Goal: Task Accomplishment & Management: Manage account settings

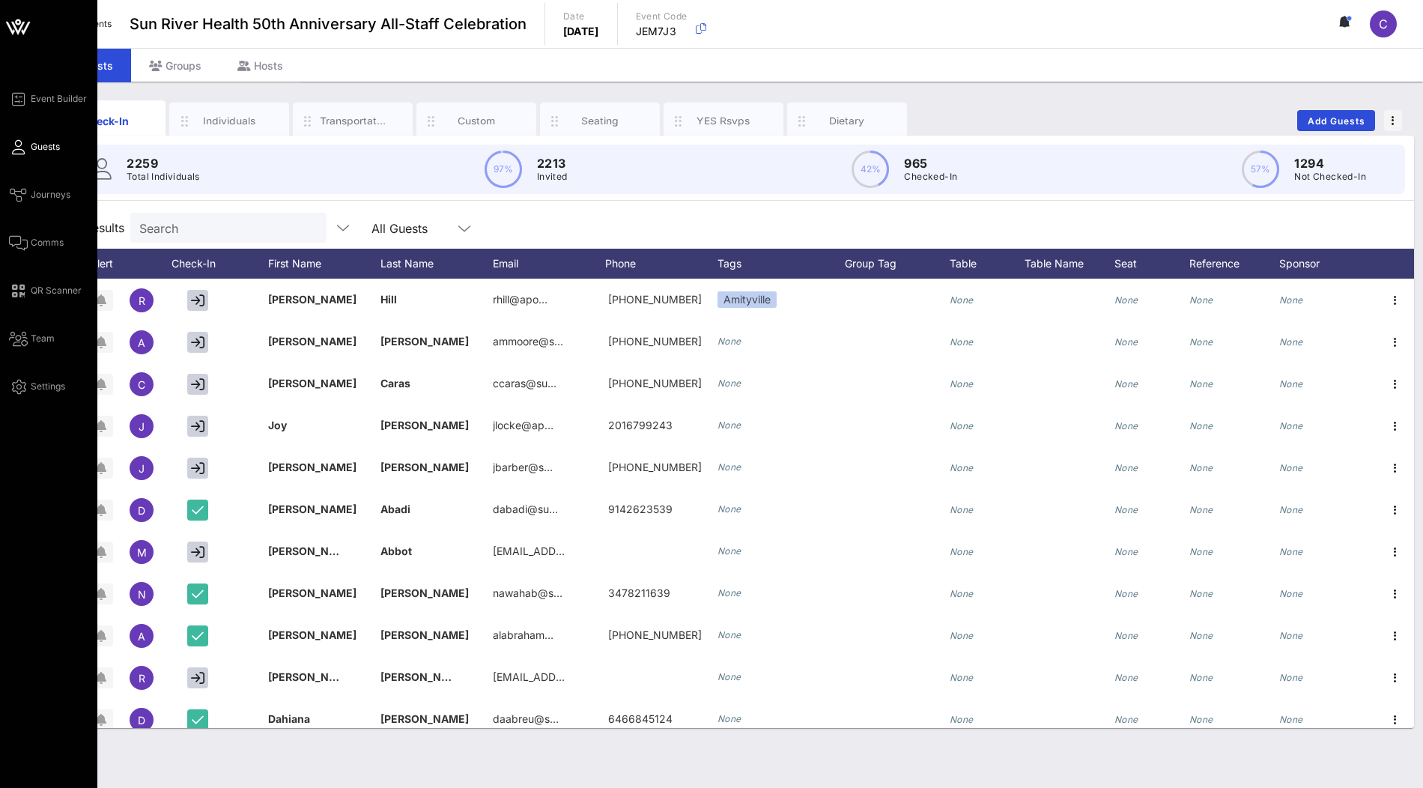
drag, startPoint x: 0, startPoint y: 0, endPoint x: 22, endPoint y: 27, distance: 35.1
click at [22, 27] on icon at bounding box center [18, 27] width 36 height 36
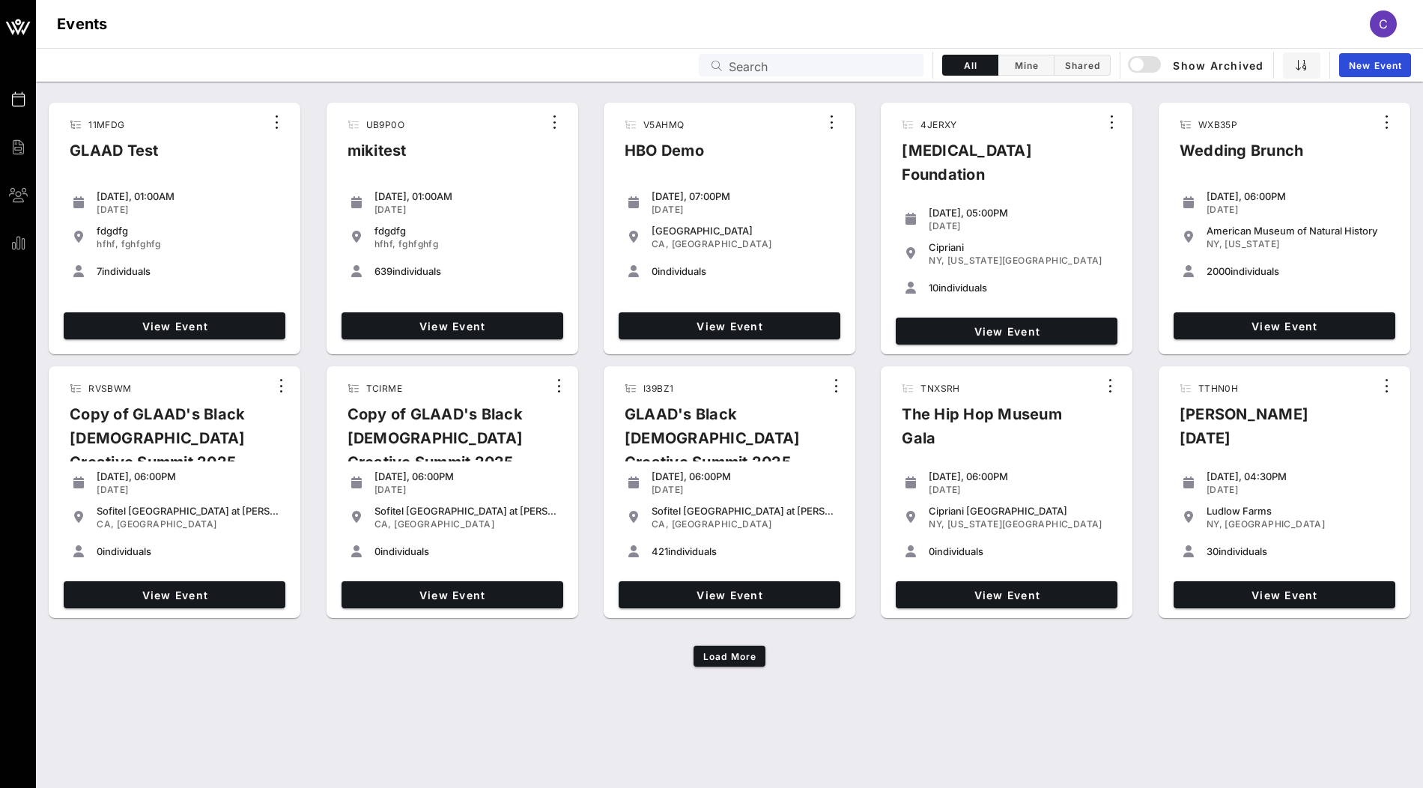
click at [898, 68] on input "Search" at bounding box center [822, 64] width 186 height 19
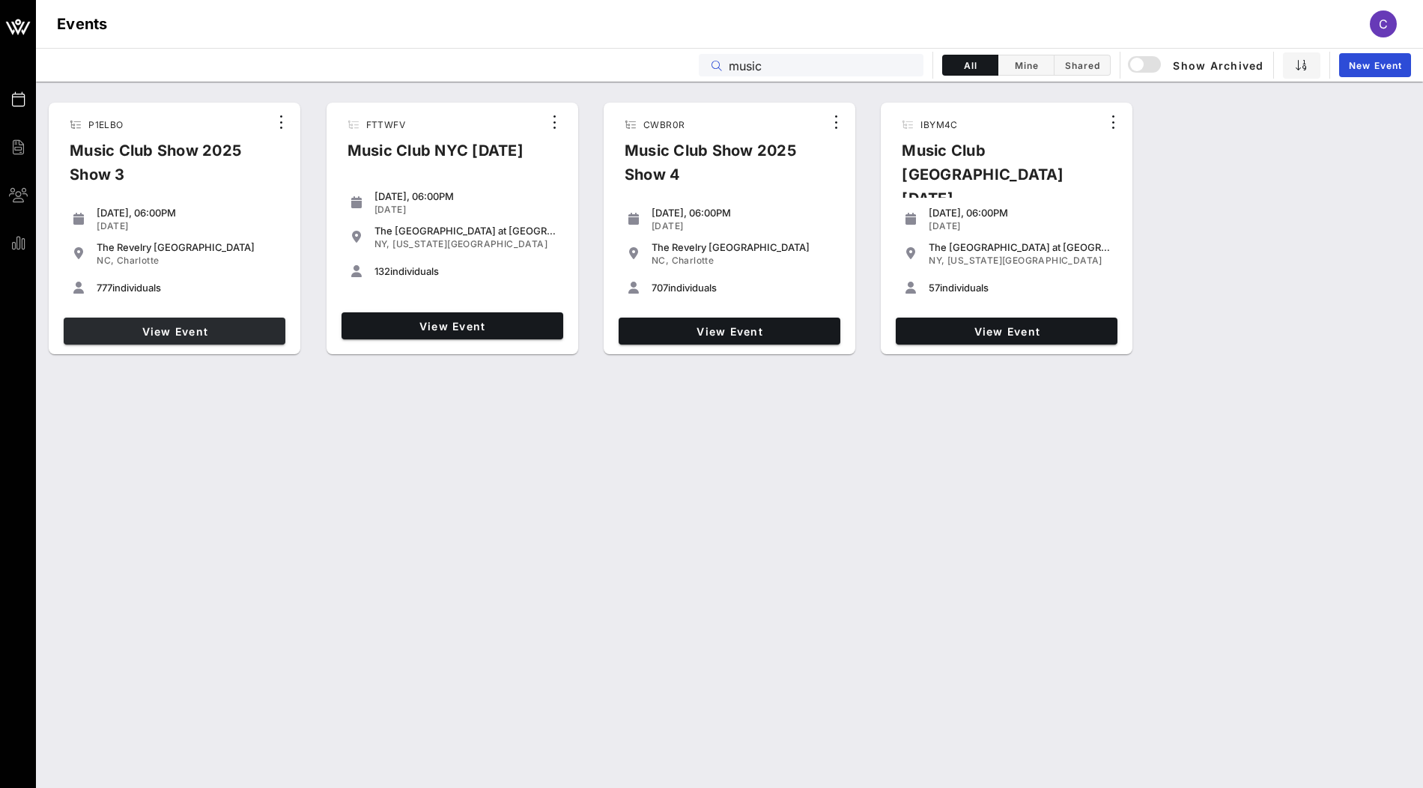
type input "music"
click at [231, 333] on span "View Event" at bounding box center [175, 331] width 210 height 13
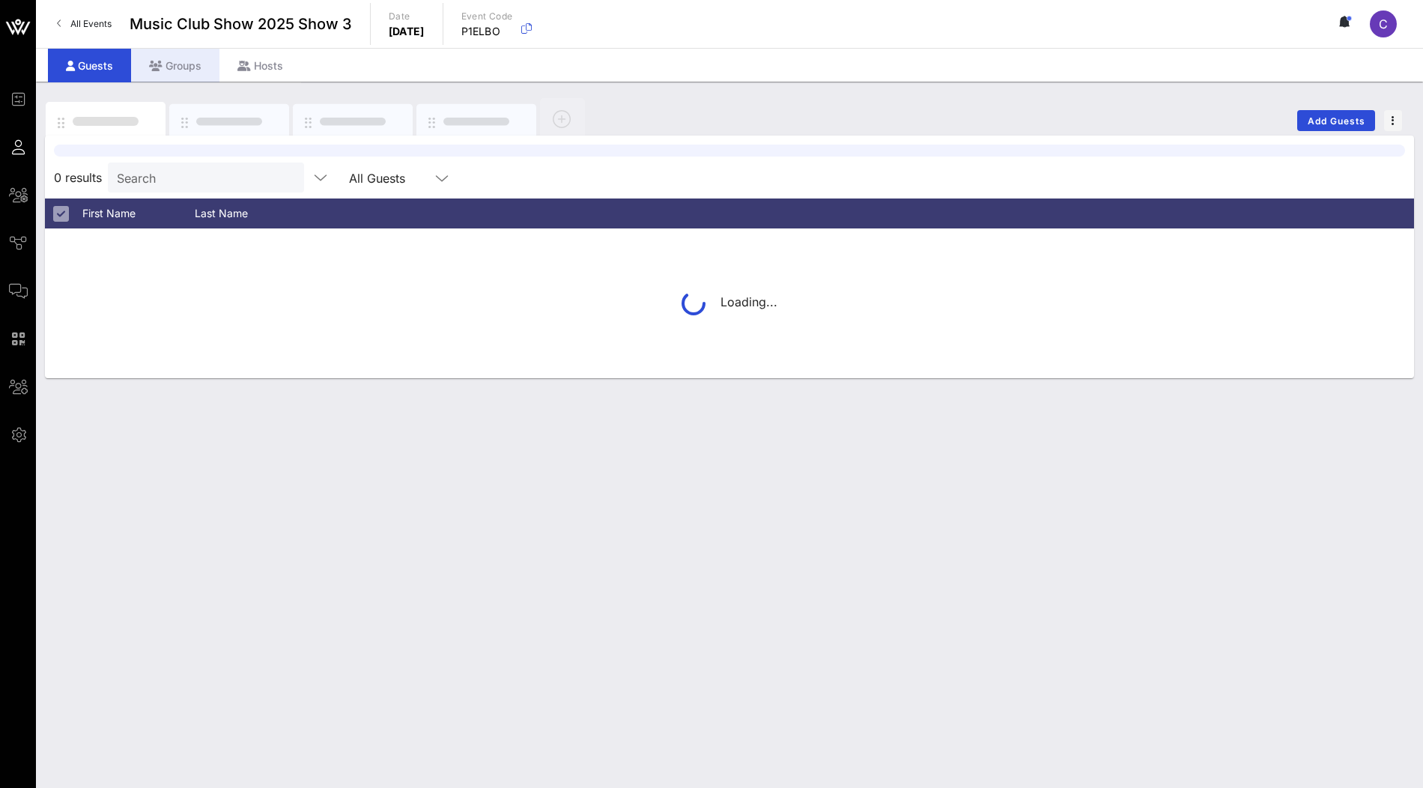
click at [184, 67] on div "Groups" at bounding box center [175, 66] width 88 height 34
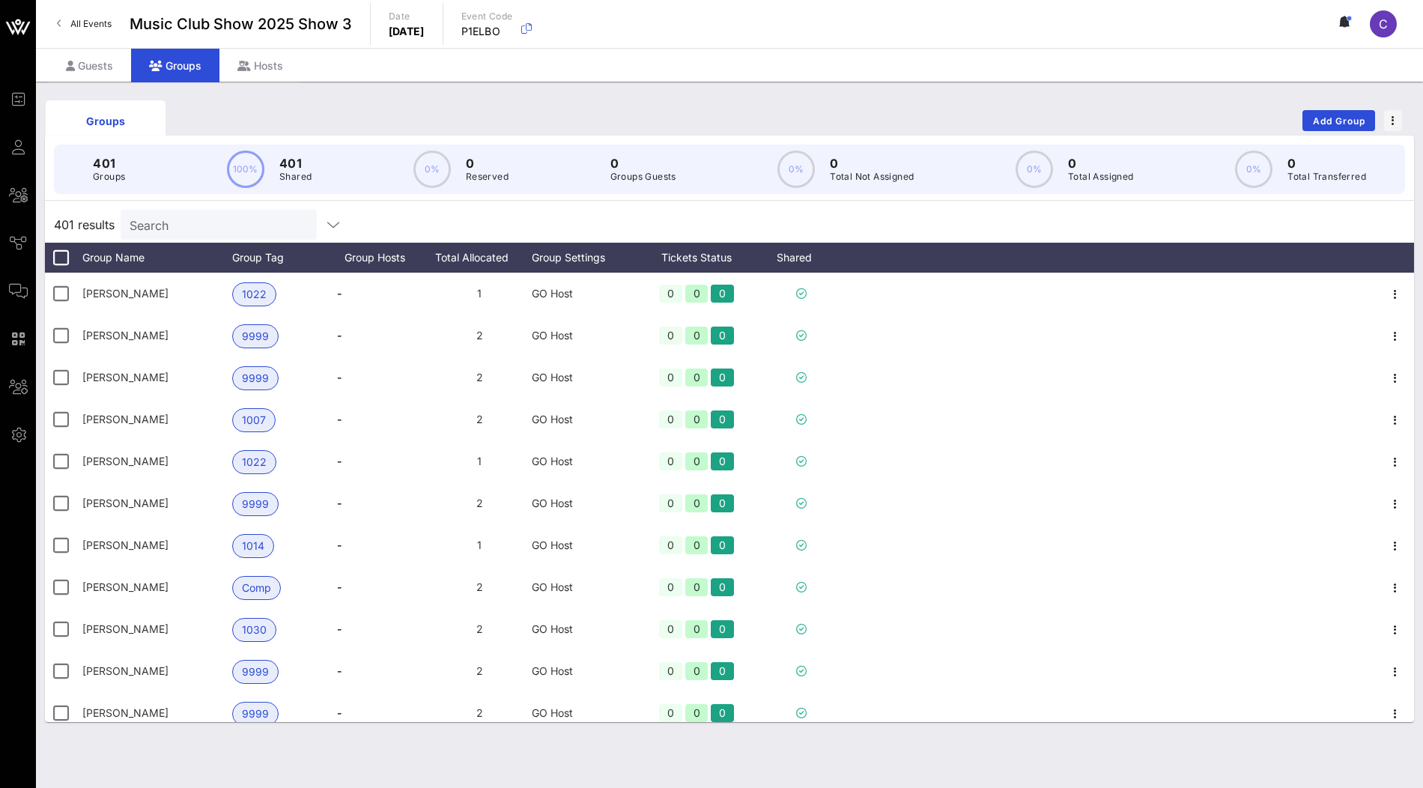
click at [175, 217] on input "Search" at bounding box center [217, 224] width 175 height 19
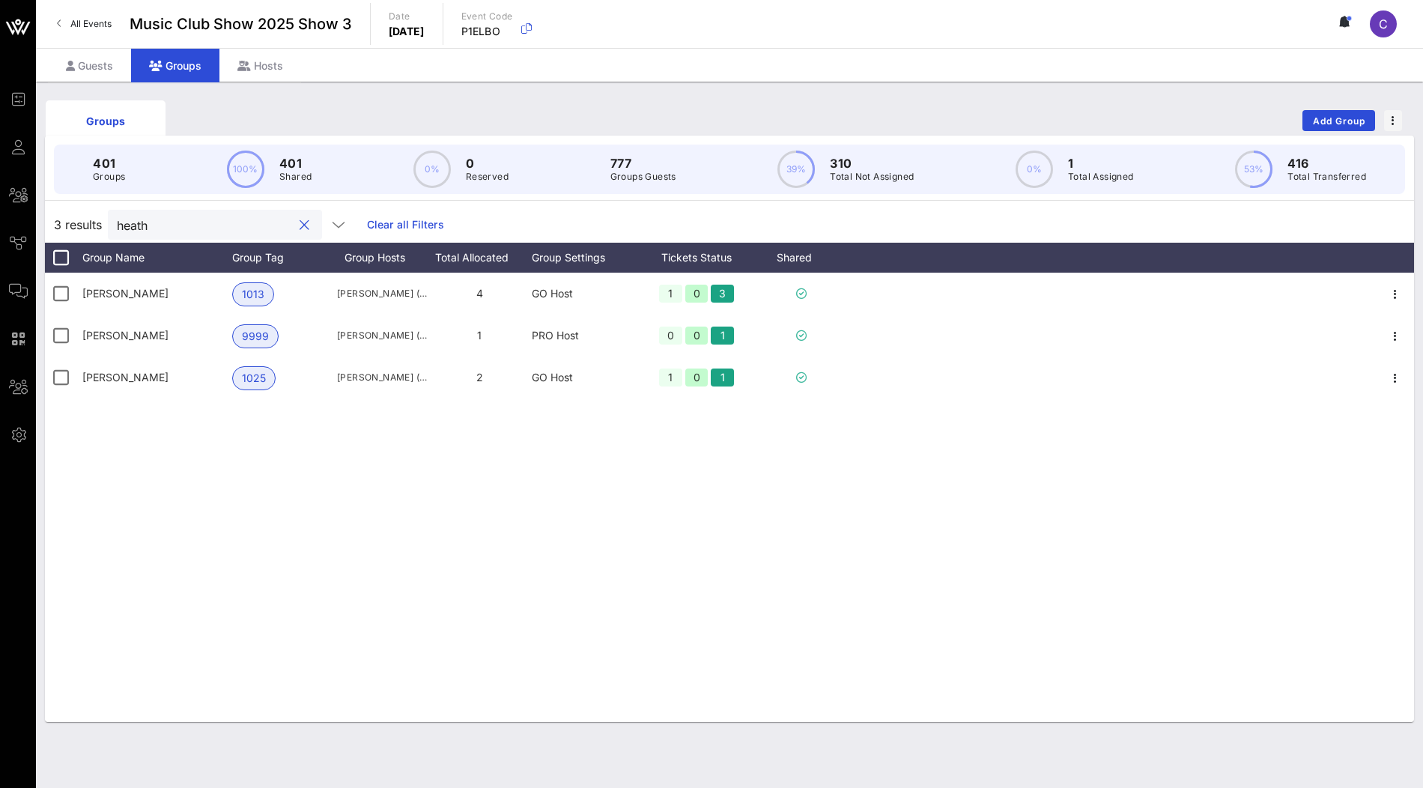
drag, startPoint x: 173, startPoint y: 224, endPoint x: 101, endPoint y: 224, distance: 71.9
click at [101, 224] on div "3 results heath Clear all Filters" at bounding box center [729, 225] width 1369 height 36
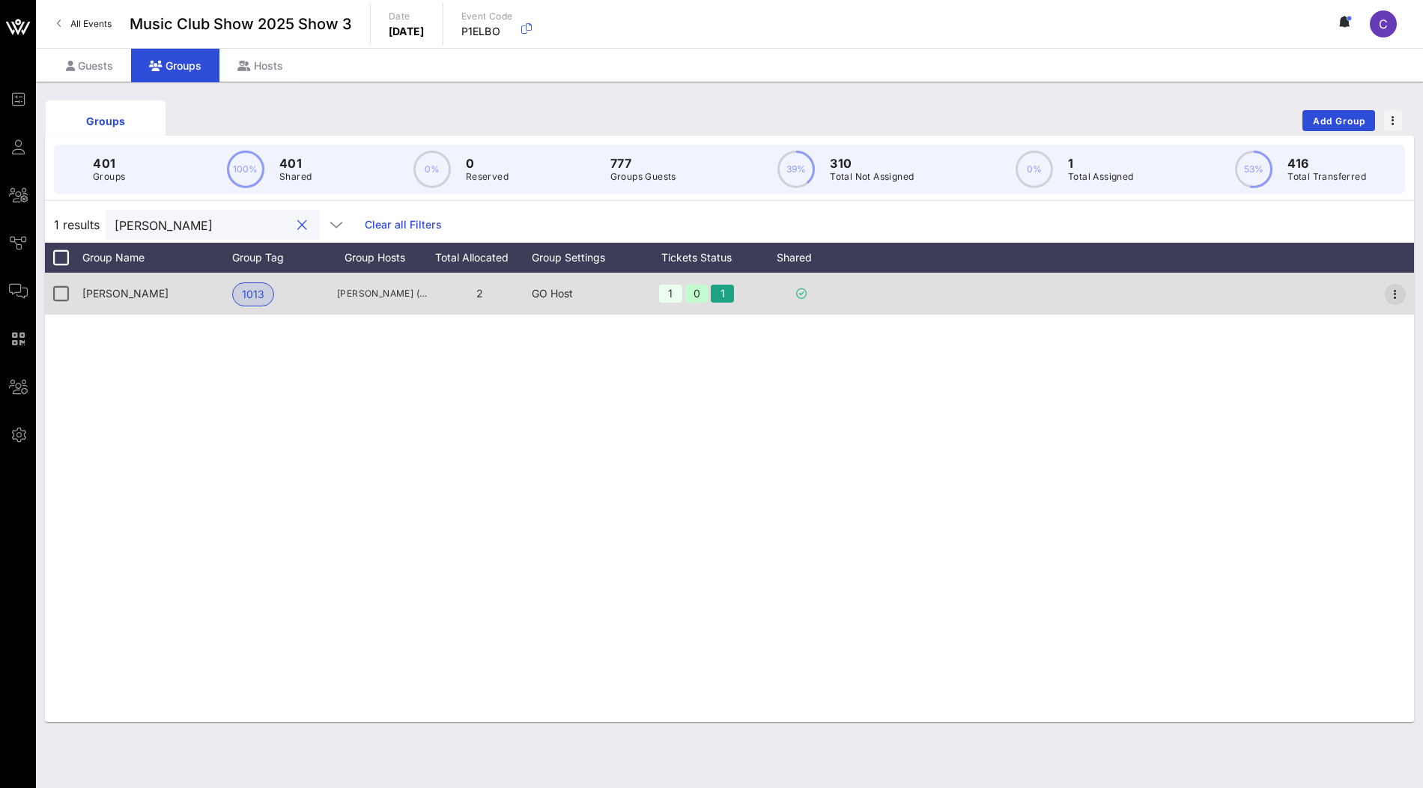
type input "raymo"
click at [1392, 291] on icon "button" at bounding box center [1395, 294] width 18 height 18
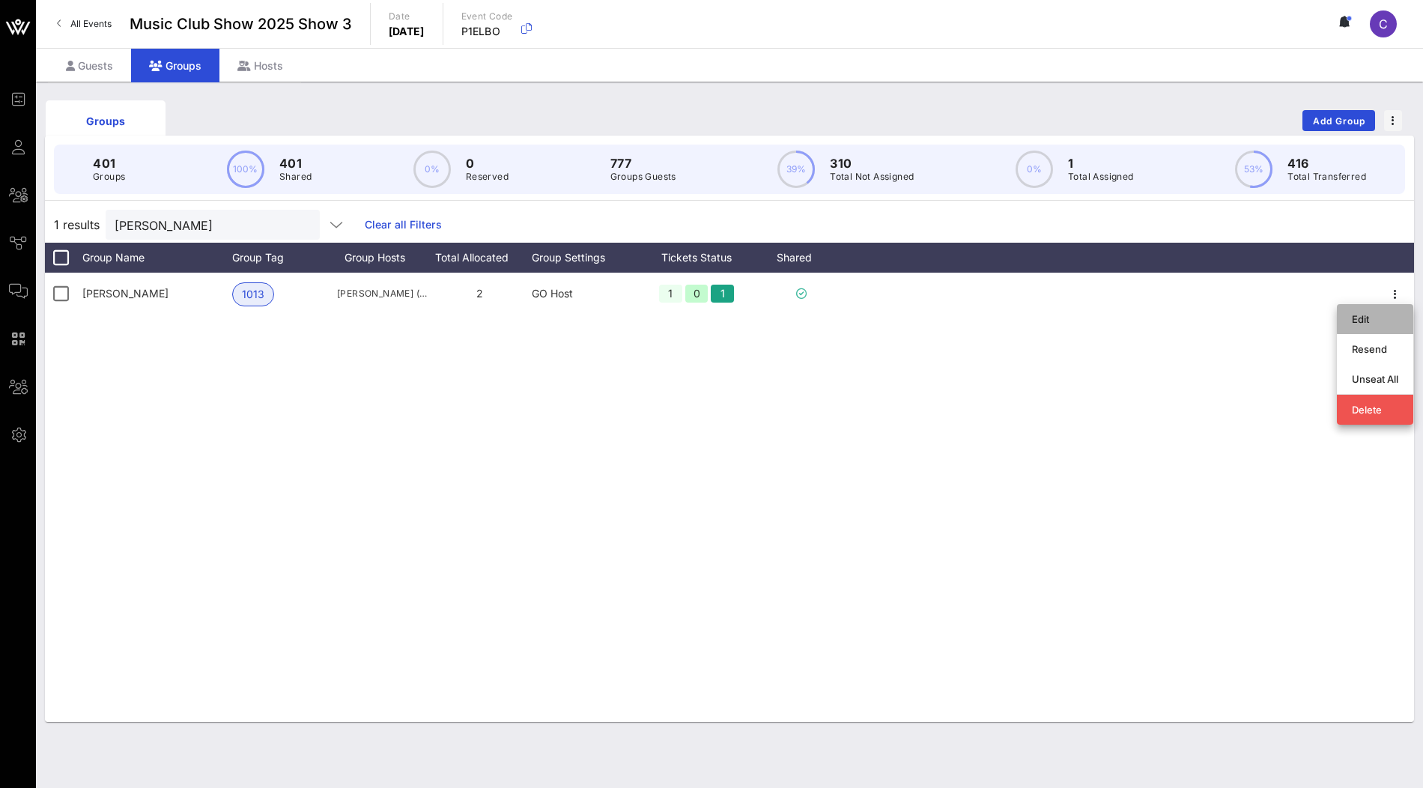
click at [1391, 314] on div "Edit" at bounding box center [1375, 319] width 46 height 12
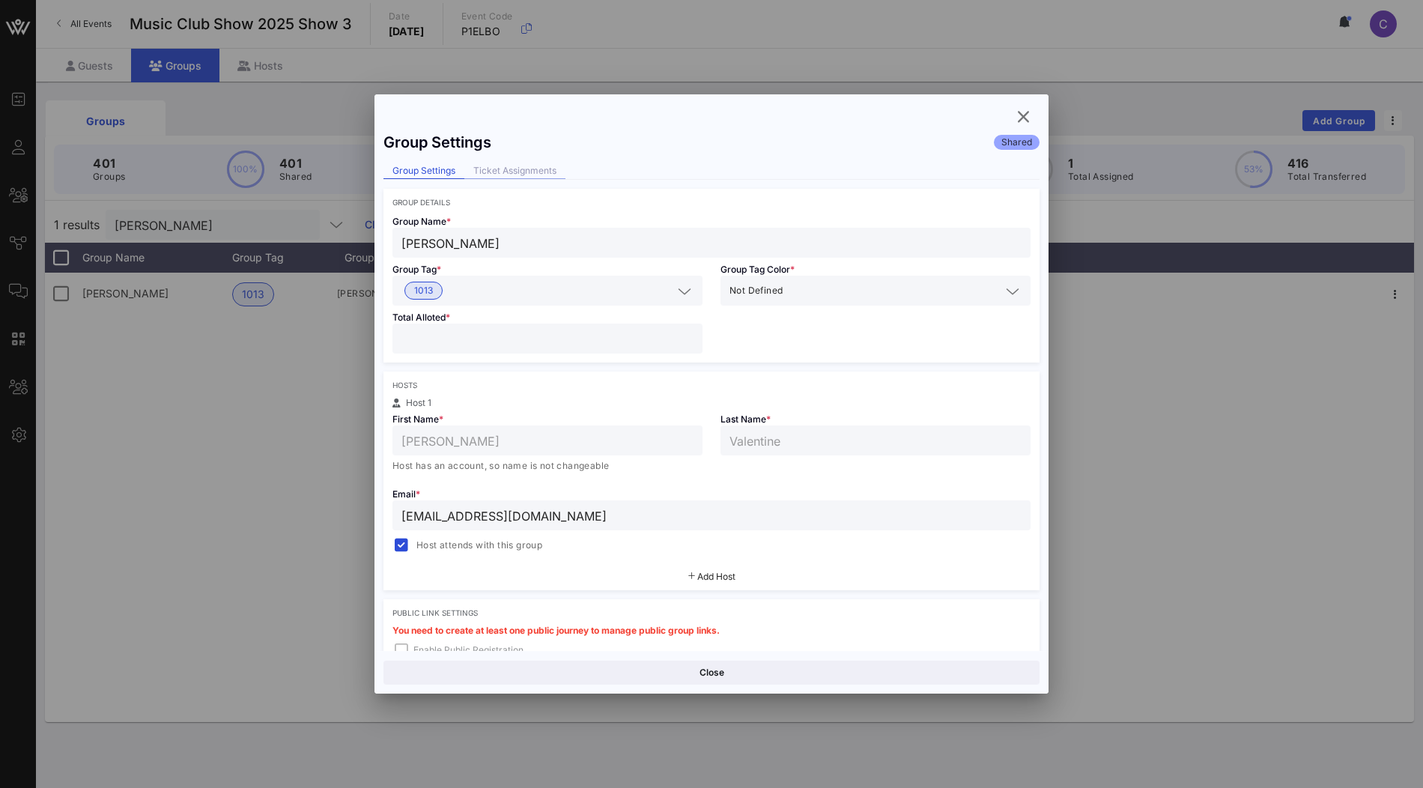
click at [518, 172] on div "Ticket Assignments" at bounding box center [514, 171] width 101 height 16
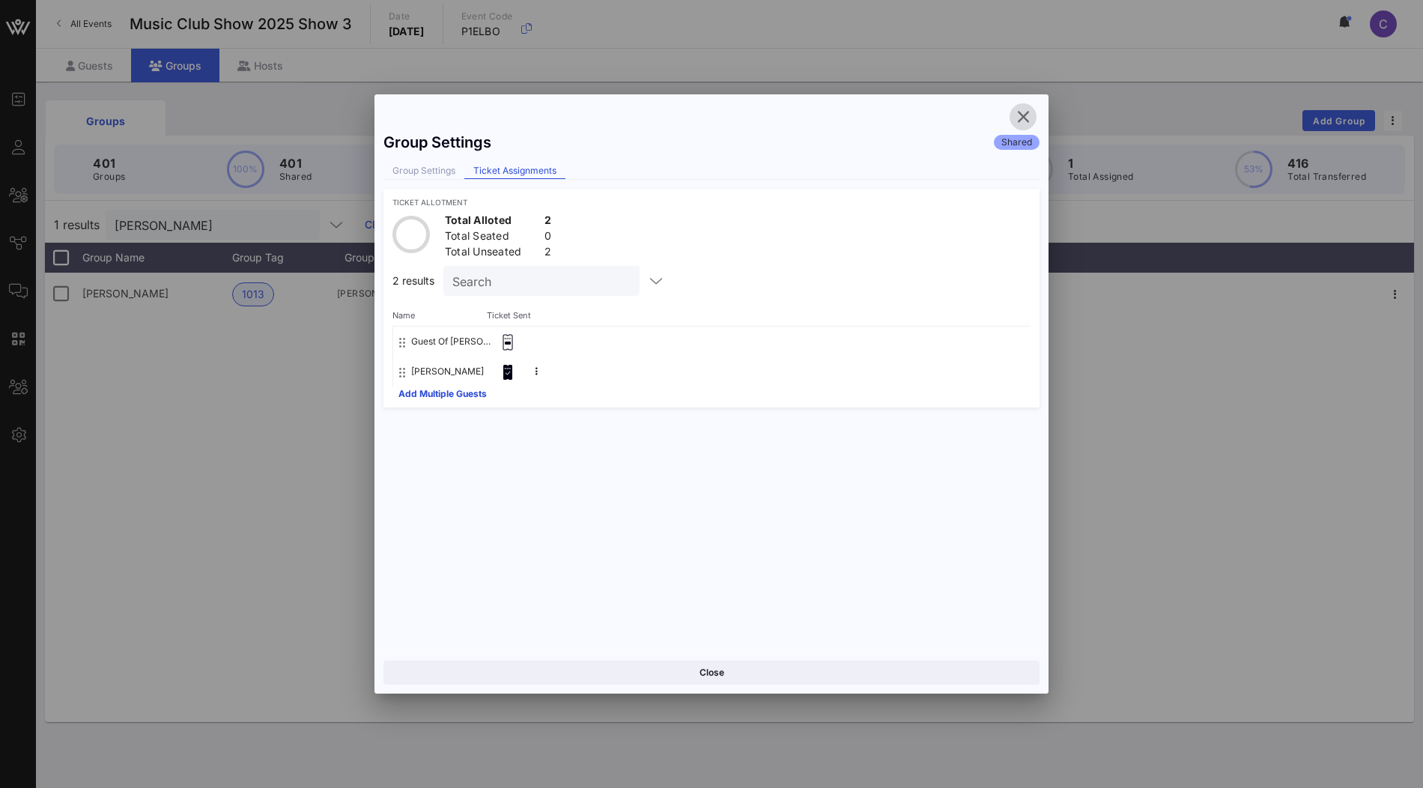
click at [1026, 117] on icon "button" at bounding box center [1023, 117] width 18 height 18
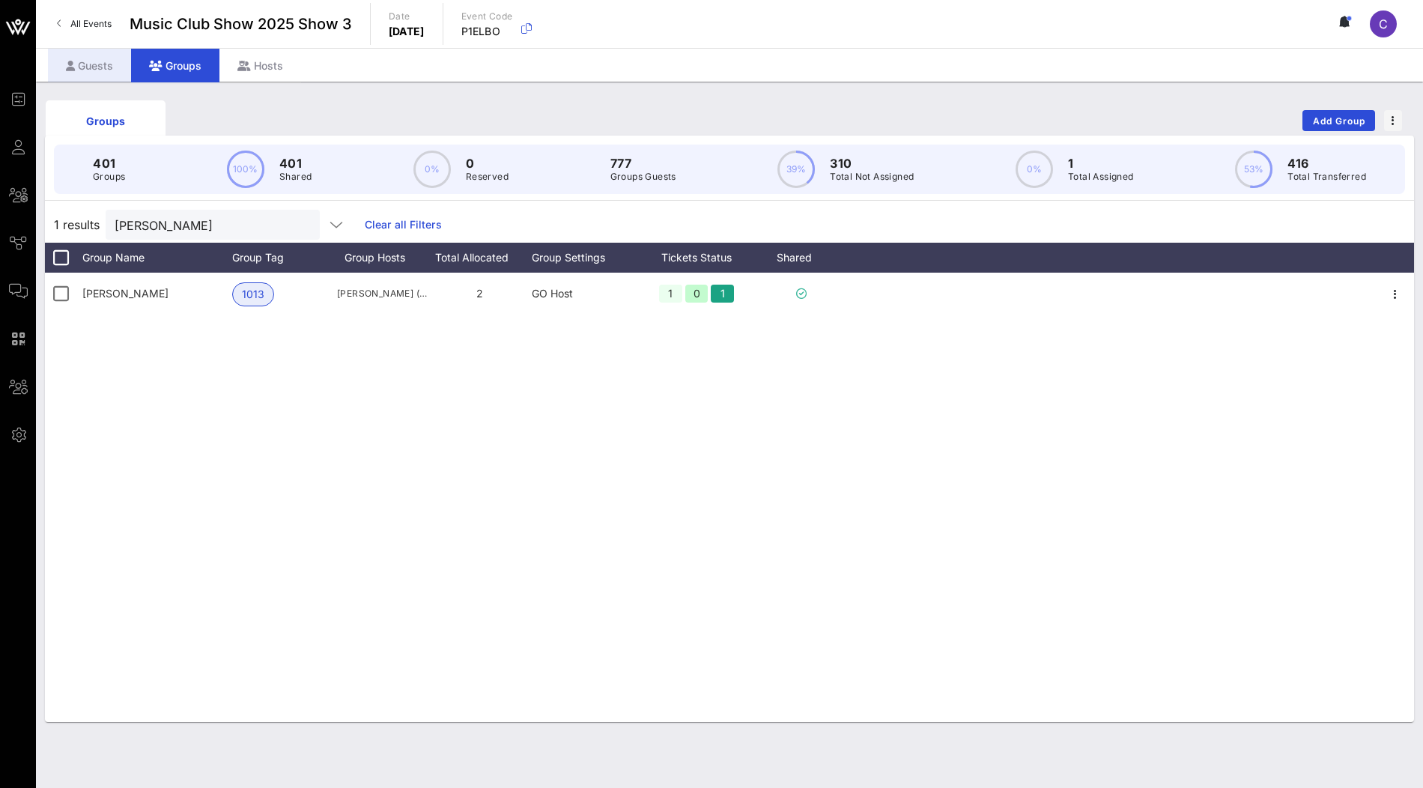
click at [94, 72] on div "Guests" at bounding box center [89, 66] width 83 height 34
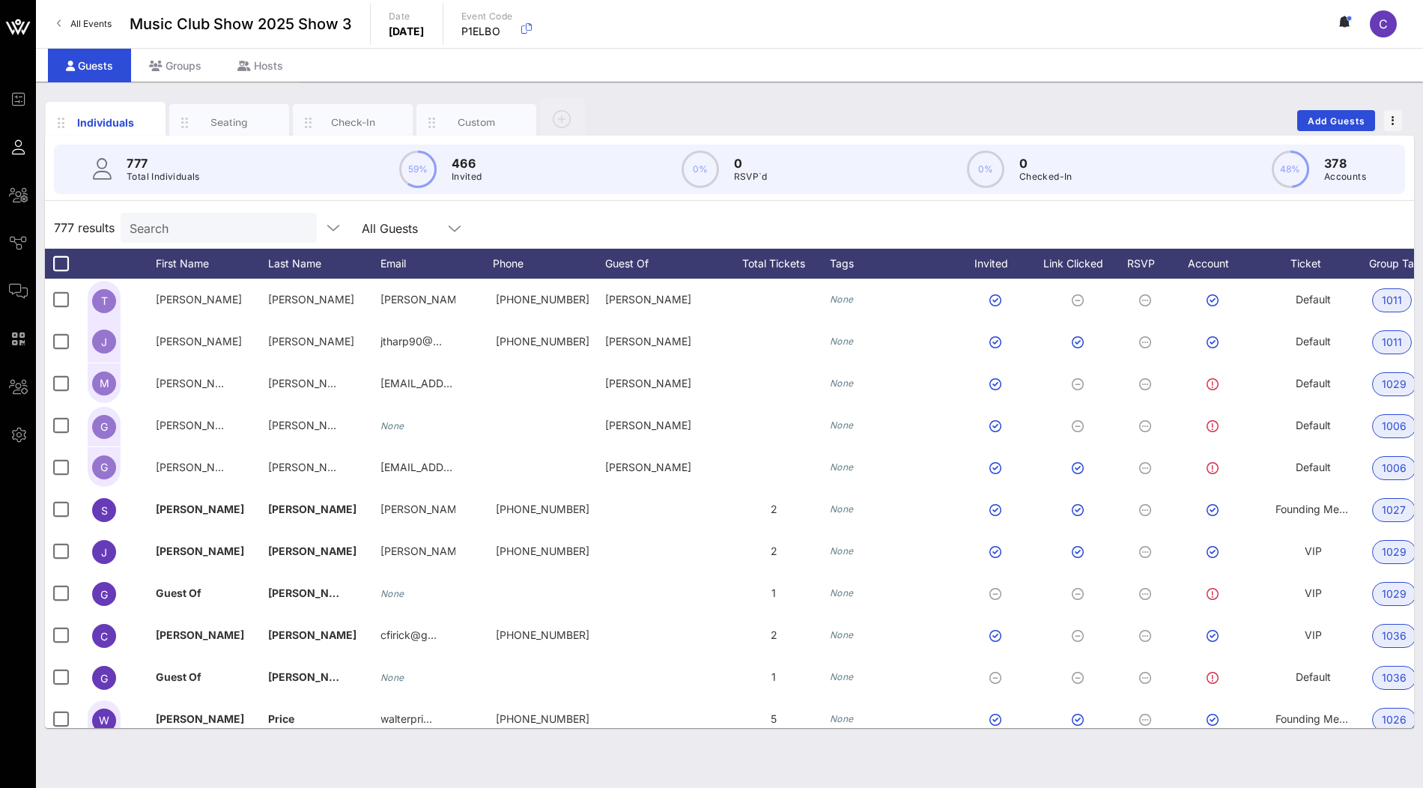
click at [209, 232] on input "Search" at bounding box center [217, 227] width 175 height 19
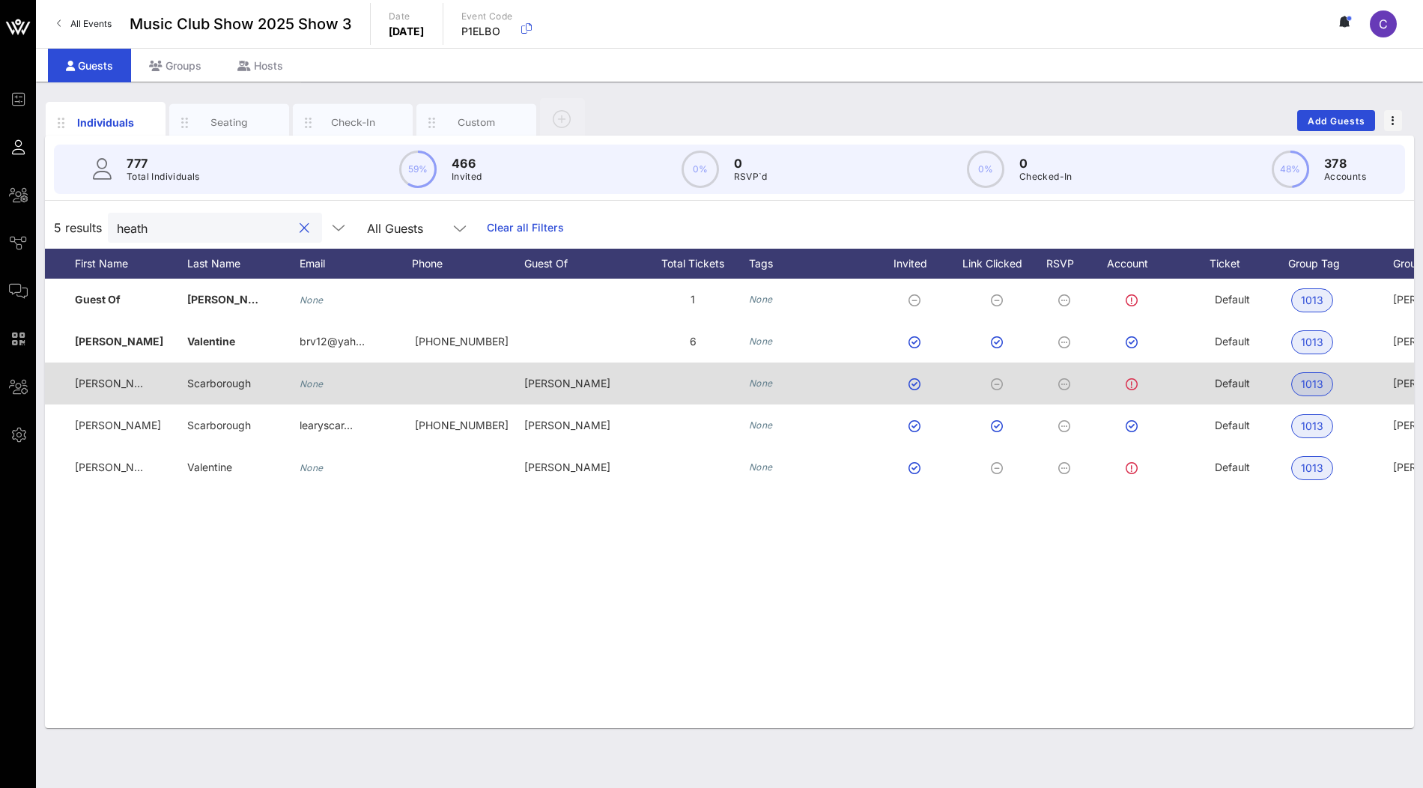
scroll to position [0, 27]
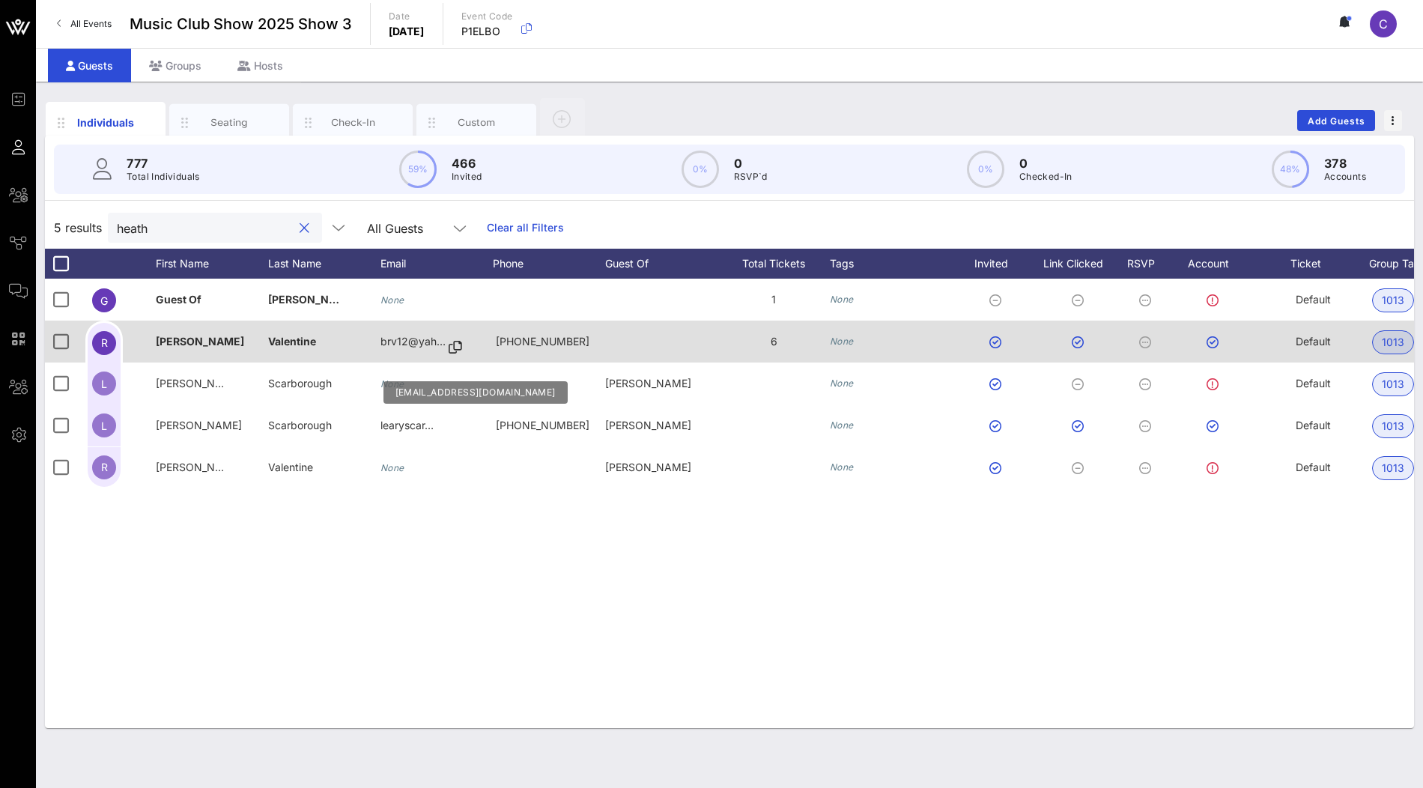
click at [451, 347] on icon at bounding box center [455, 347] width 13 height 1
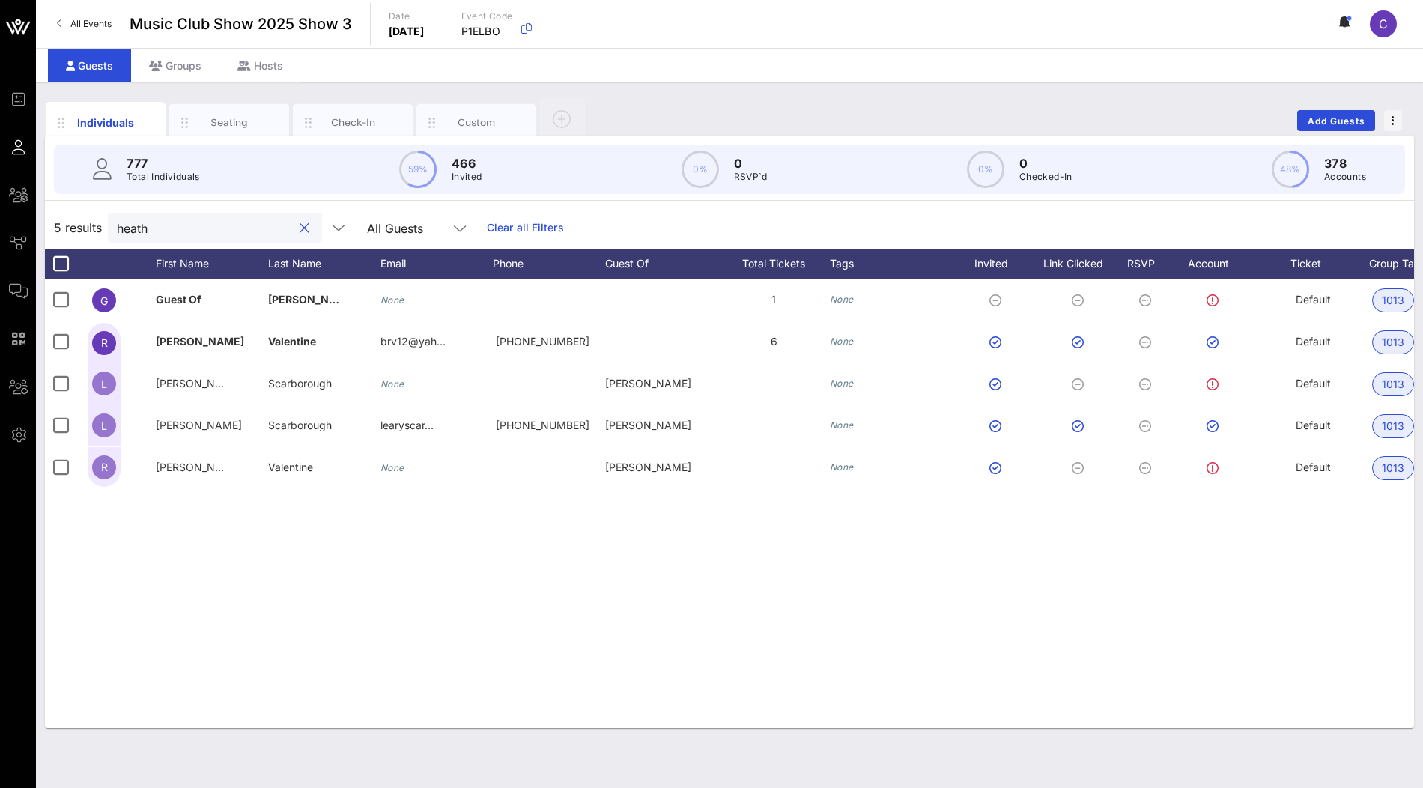
click at [228, 228] on input "heath" at bounding box center [204, 227] width 175 height 19
paste input "brv12@yahoo.com"
type input "brv12@yahoo.com"
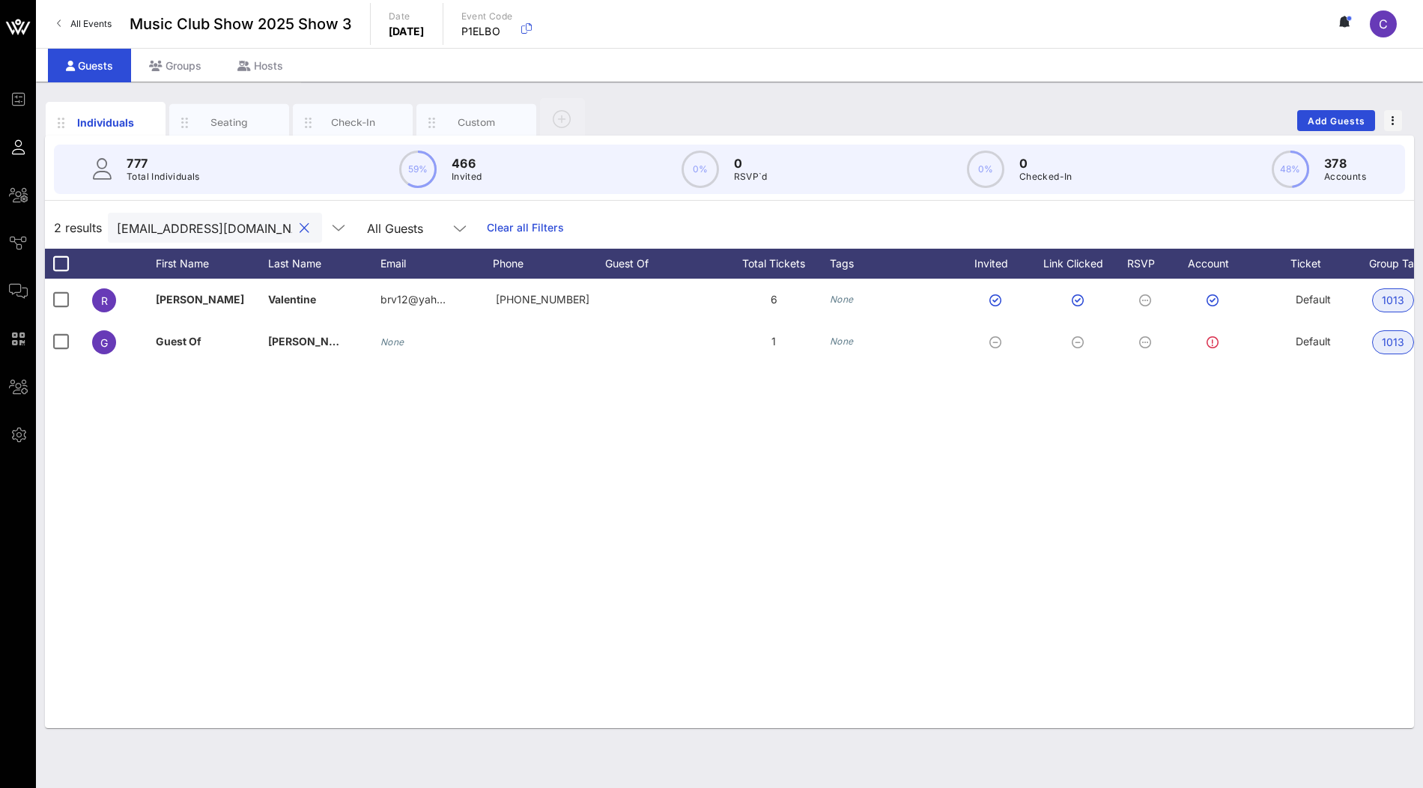
click at [215, 231] on input "brv12@yahoo.com" at bounding box center [204, 227] width 175 height 19
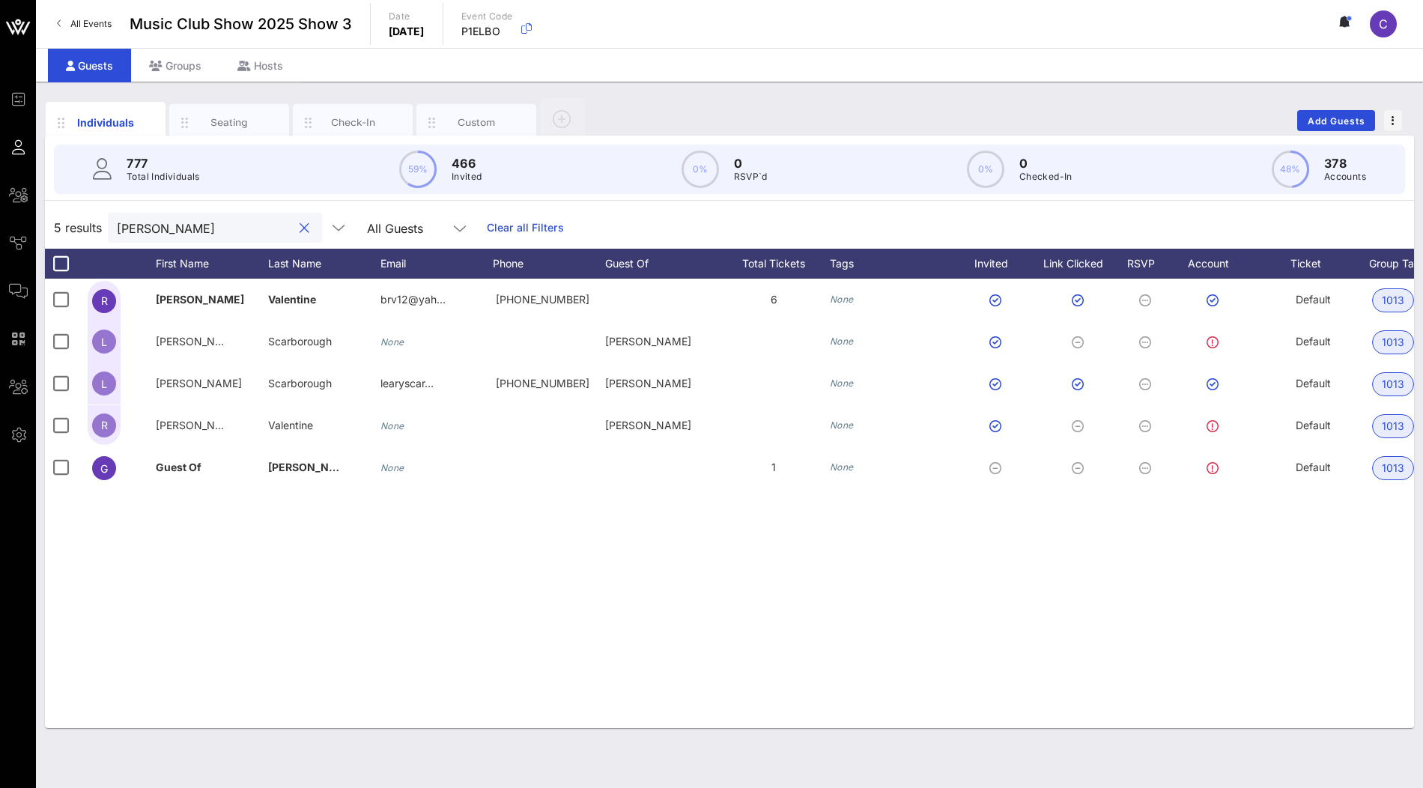
type input "raymo"
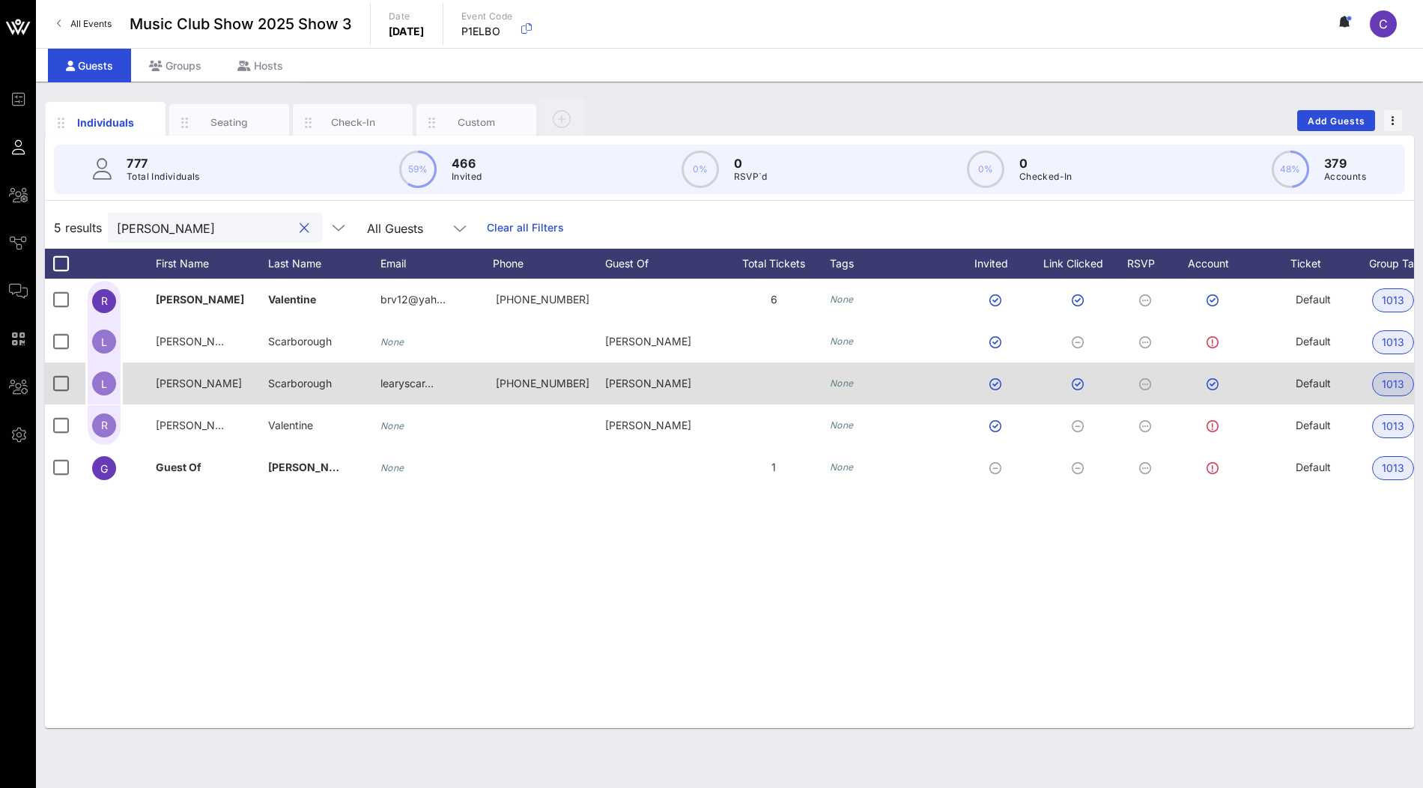
scroll to position [0, 292]
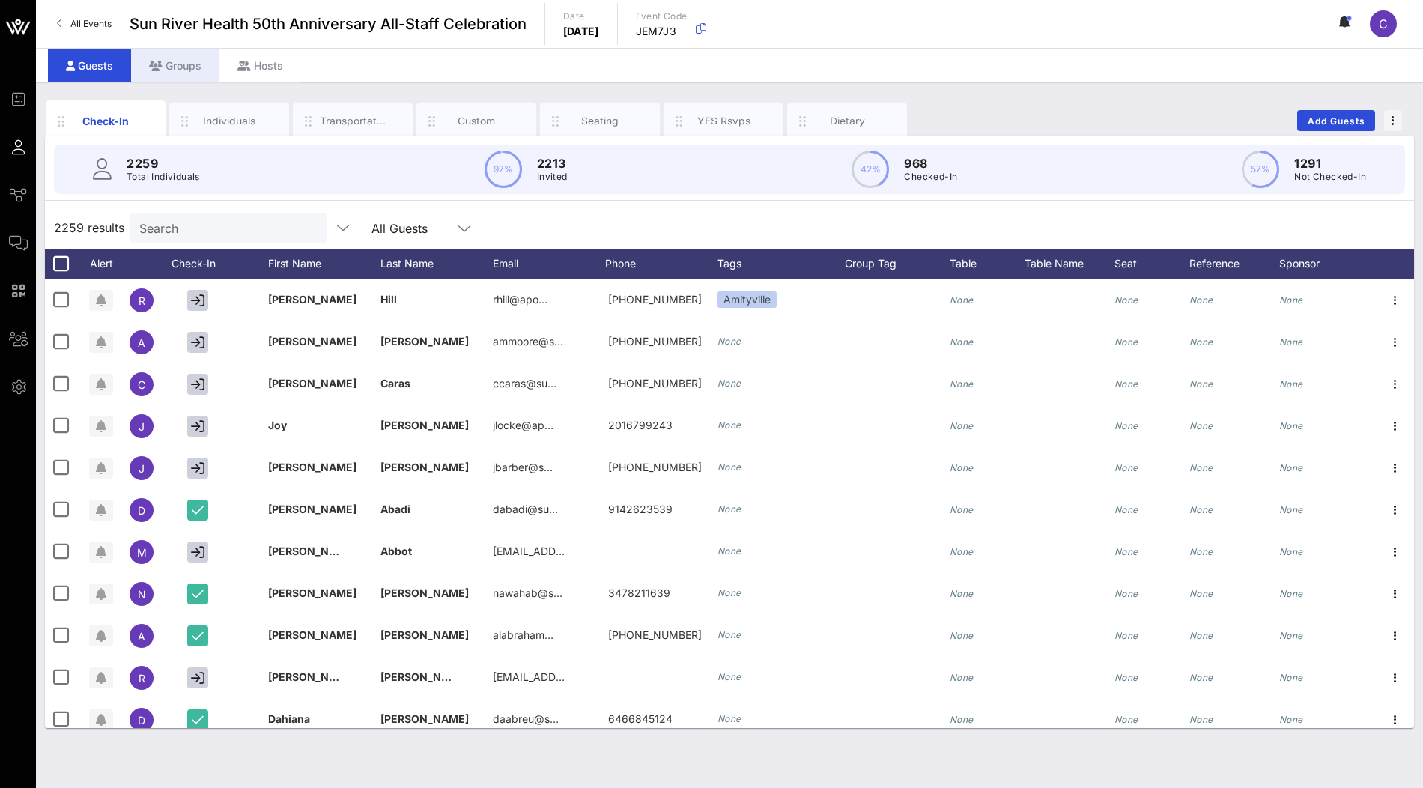
click at [163, 69] on div "Groups" at bounding box center [175, 66] width 88 height 34
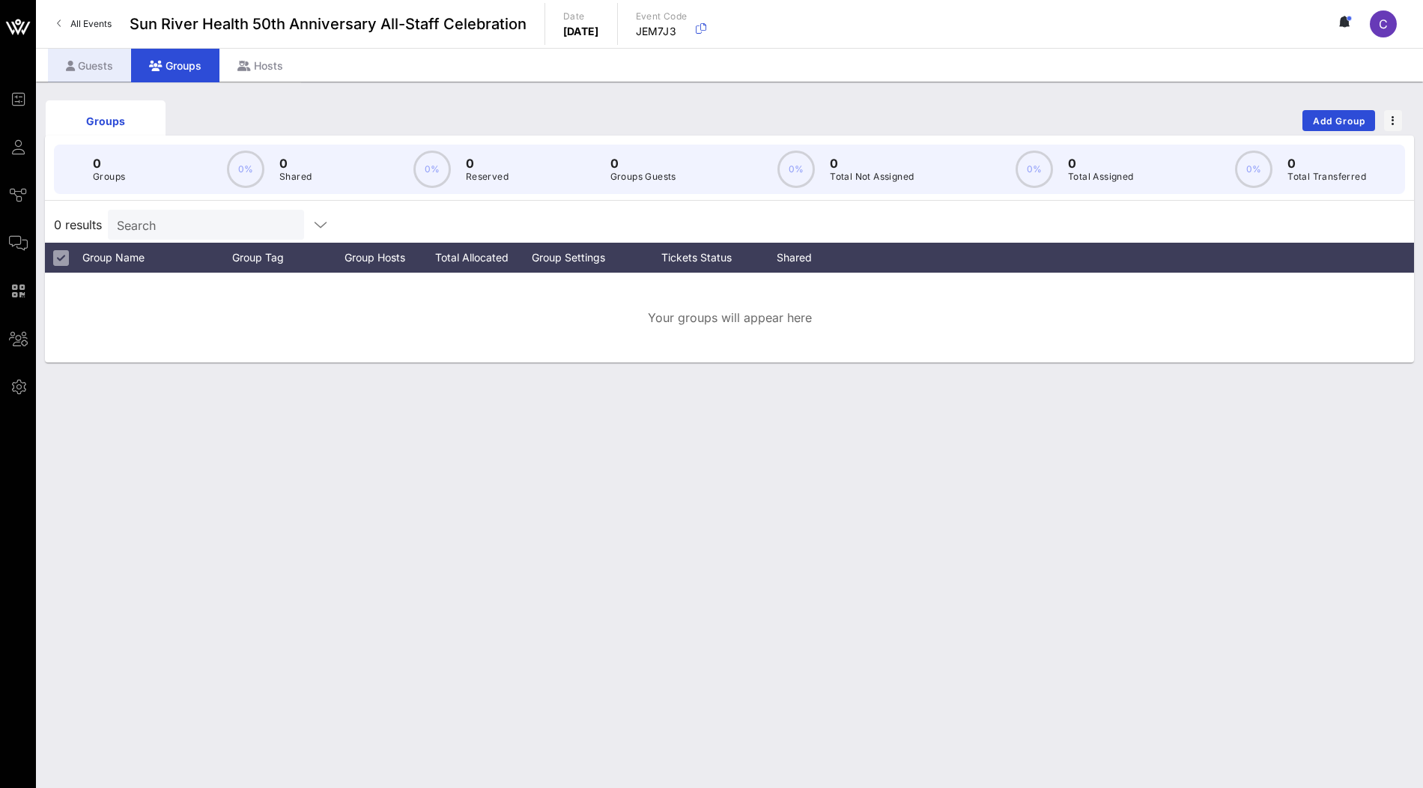
click at [97, 67] on div "Guests" at bounding box center [89, 66] width 83 height 34
